Goal: Check status: Check status

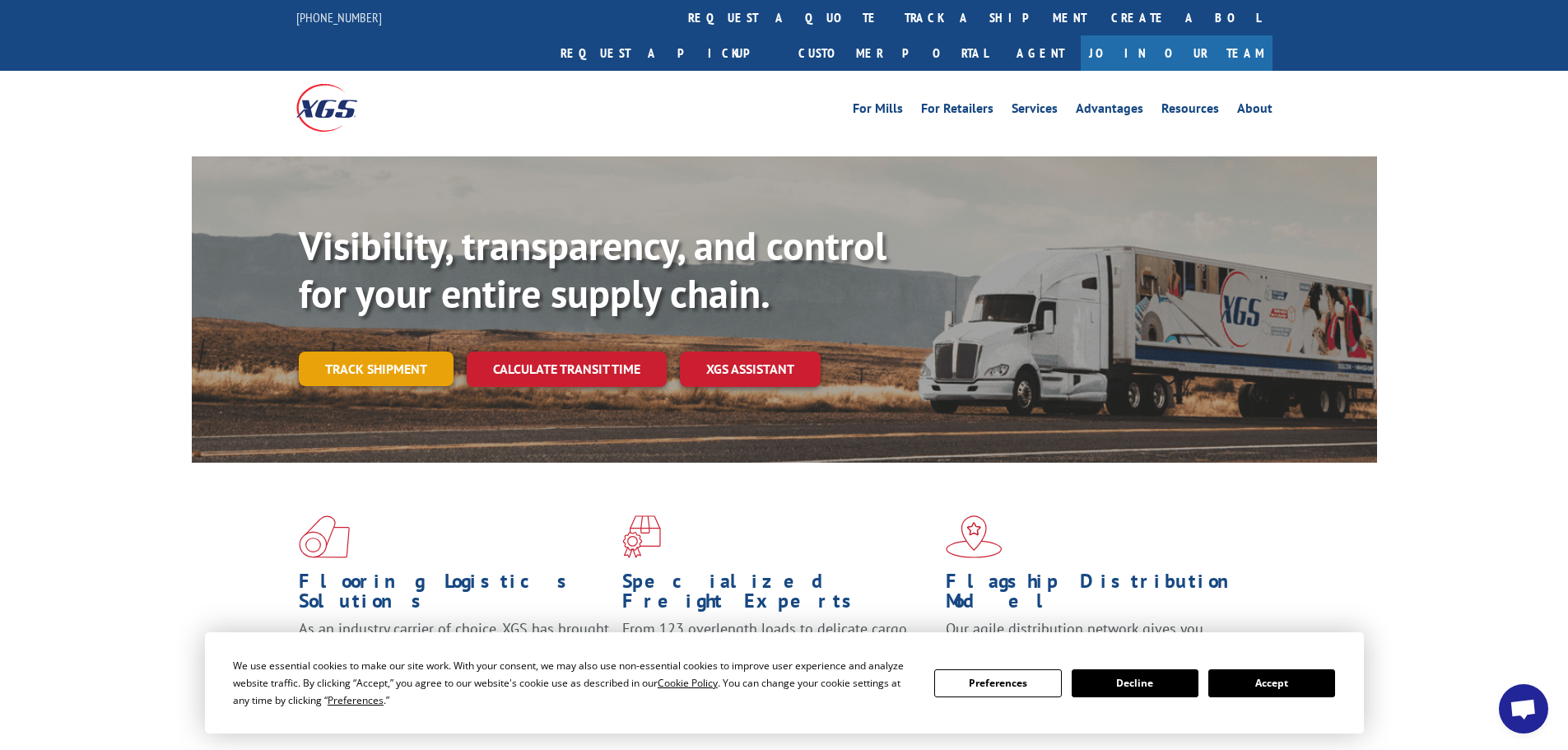
click at [377, 351] on link "Track shipment" at bounding box center [376, 369] width 154 height 35
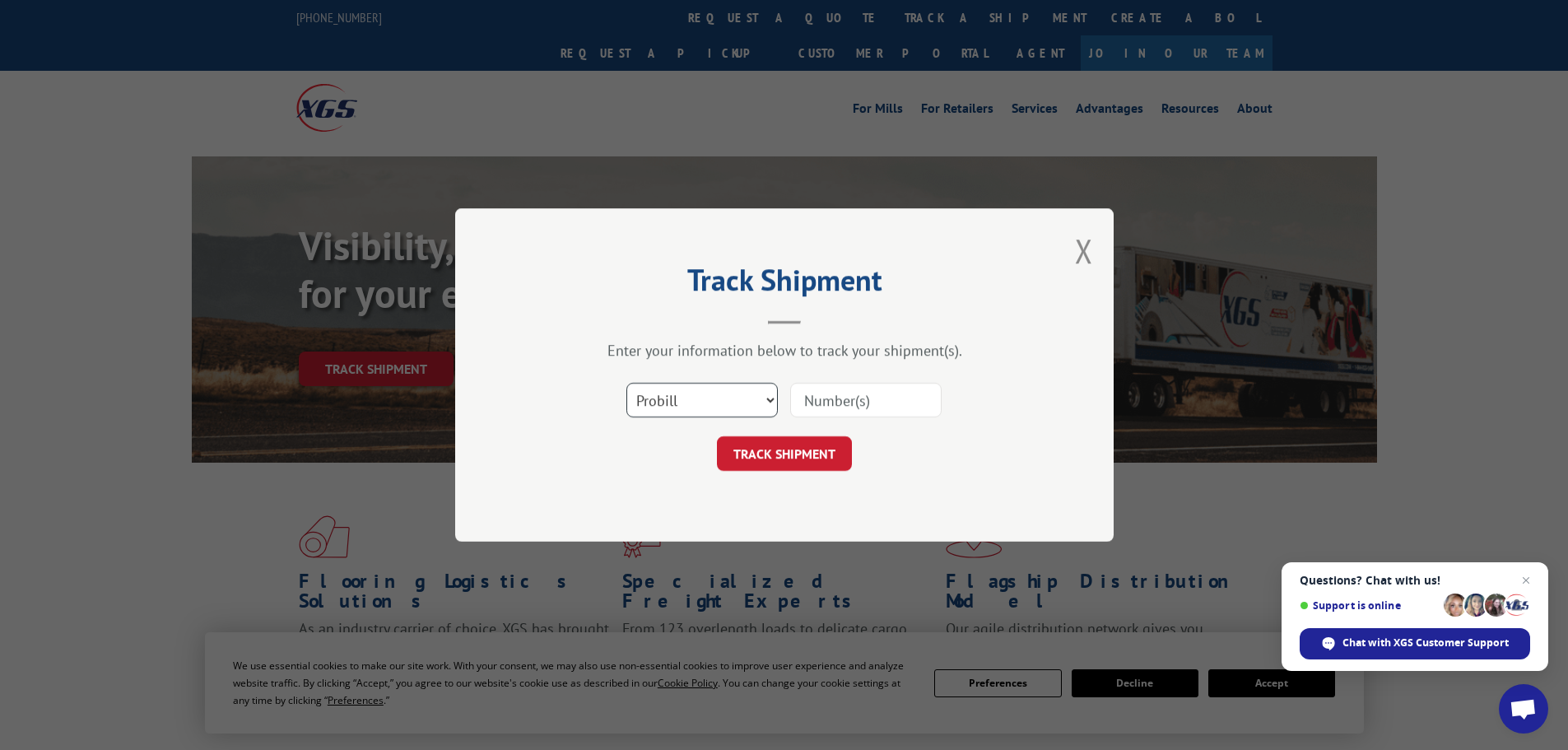
click at [688, 403] on select "Select category... Probill BOL PO" at bounding box center [701, 400] width 152 height 35
select select "bol"
click at [626, 382] on select "Select category... Probill BOL PO" at bounding box center [701, 400] width 152 height 35
paste input "6022757"
type input "6022757"
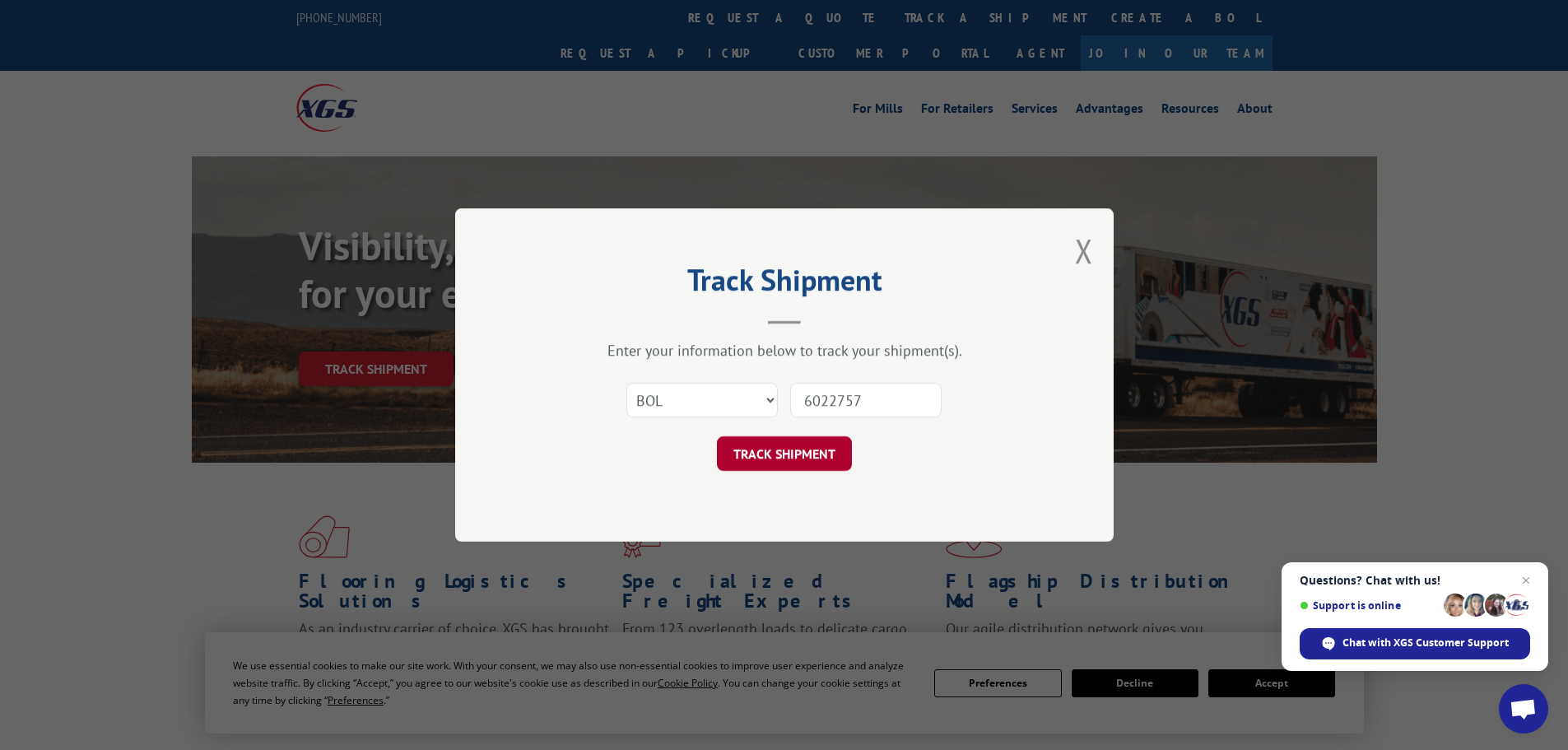
click at [785, 449] on button "TRACK SHIPMENT" at bounding box center [784, 454] width 135 height 35
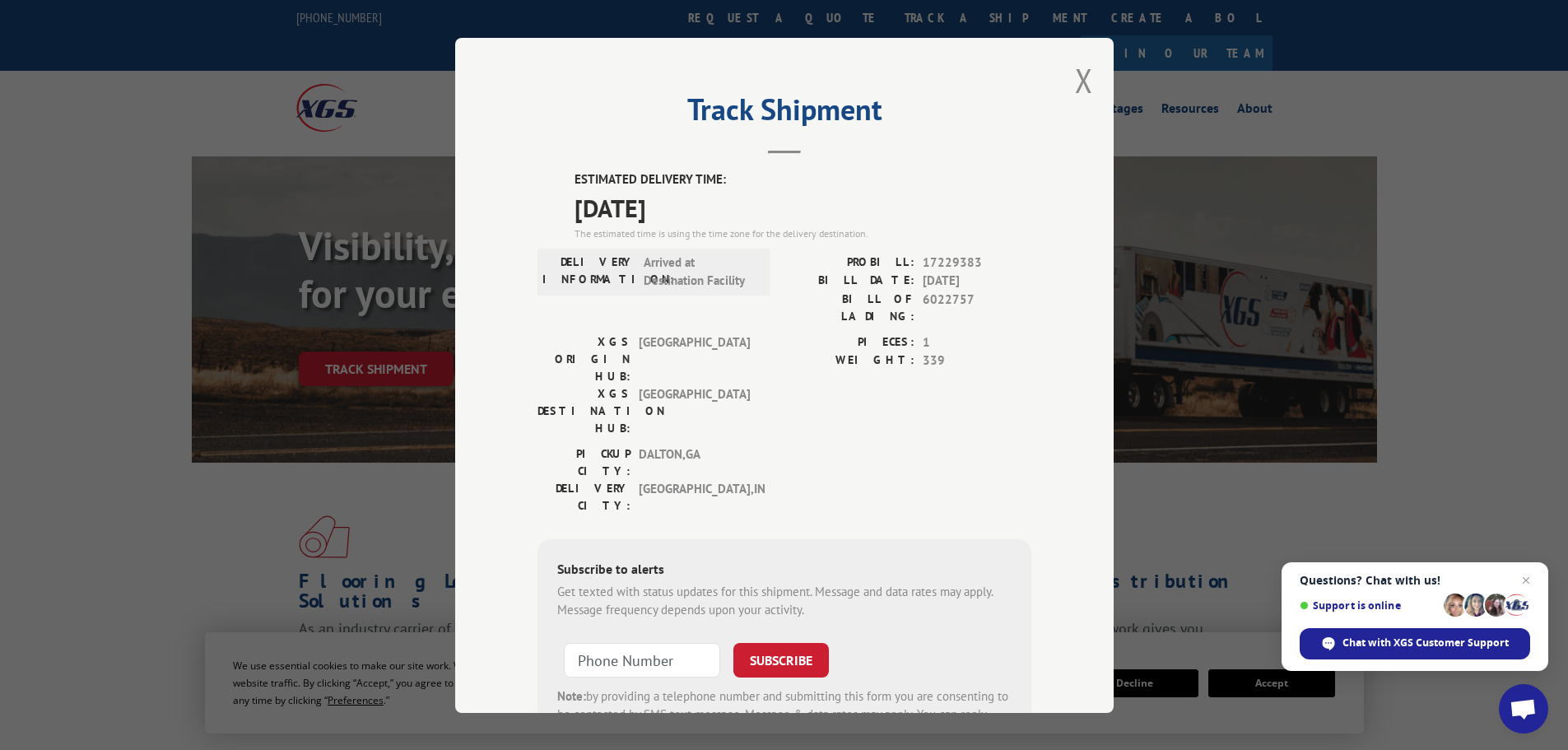
click at [53, 209] on div "Track Shipment ESTIMATED DELIVERY TIME: [DATE] The estimated time is using the …" at bounding box center [784, 375] width 1568 height 750
